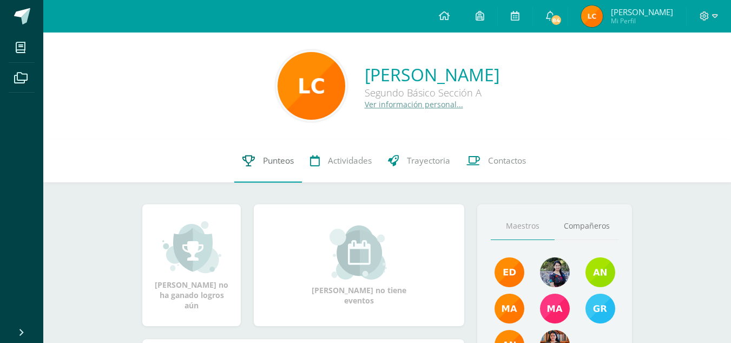
click at [259, 160] on link "Punteos" at bounding box center [268, 160] width 68 height 43
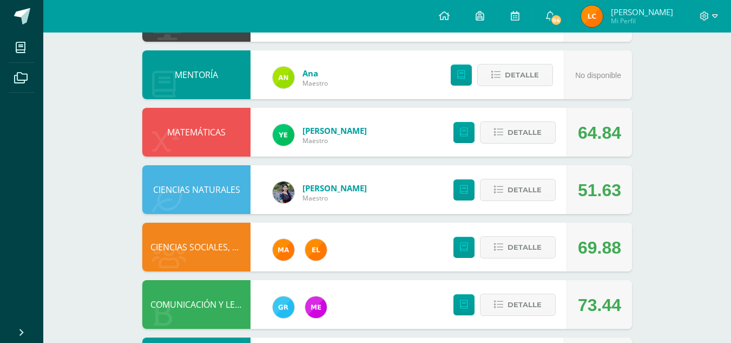
scroll to position [239, 0]
